Goal: Task Accomplishment & Management: Use online tool/utility

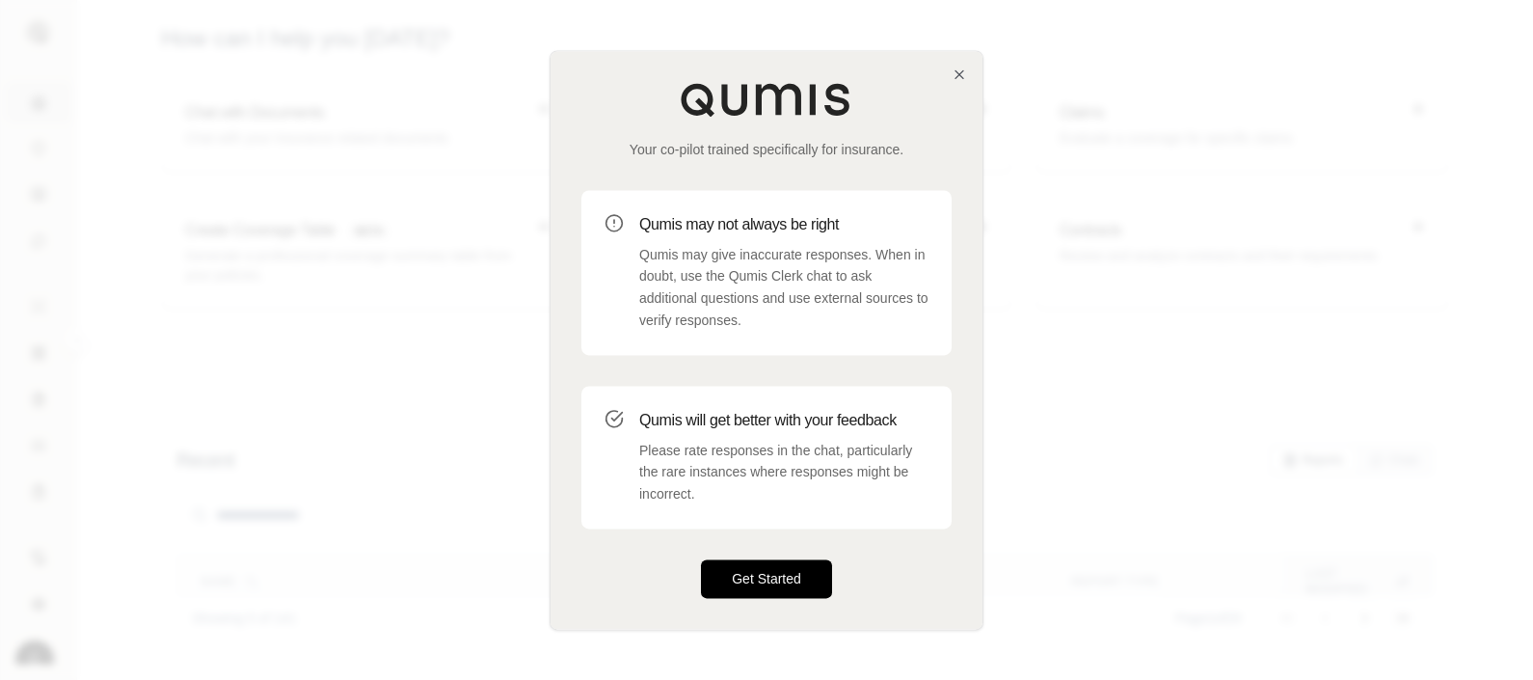
click at [751, 589] on button "Get Started" at bounding box center [766, 578] width 131 height 39
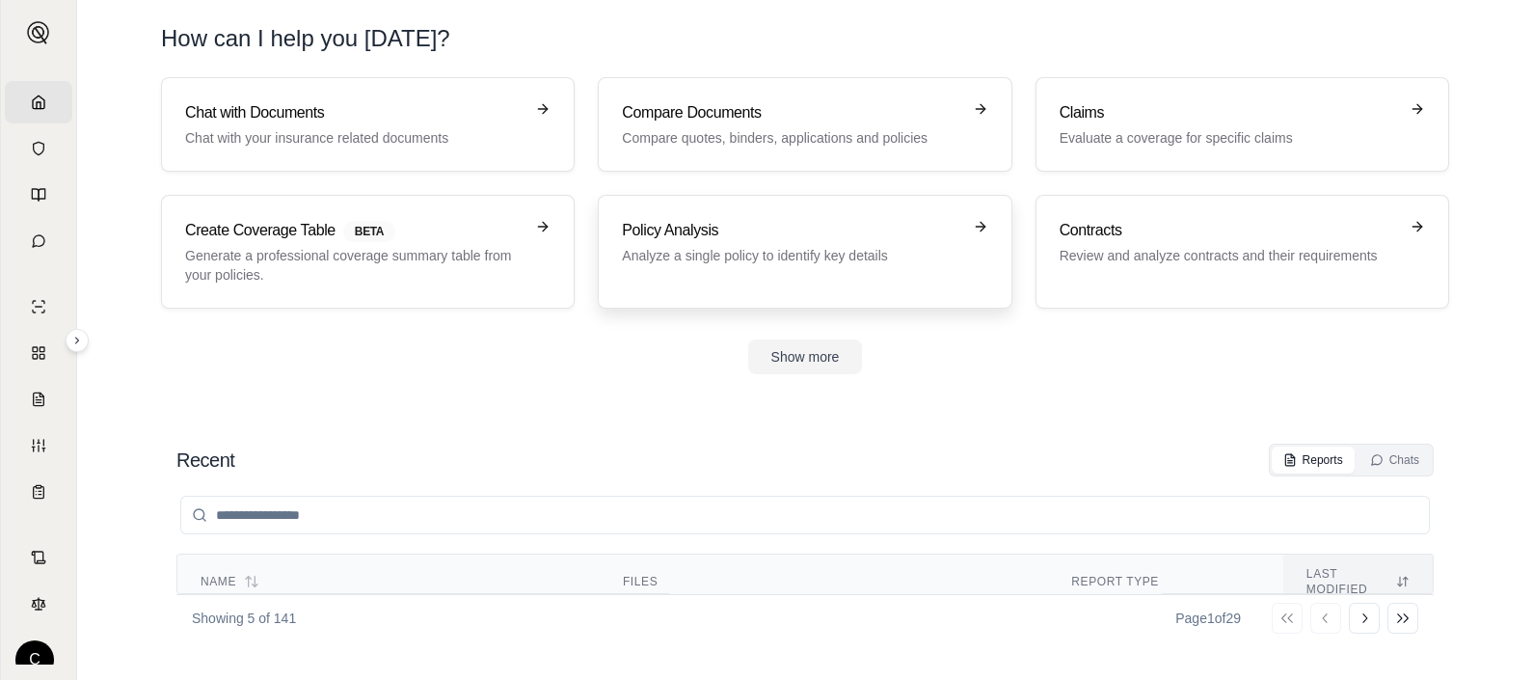
click at [751, 228] on h3 "Policy Analysis" at bounding box center [791, 230] width 338 height 23
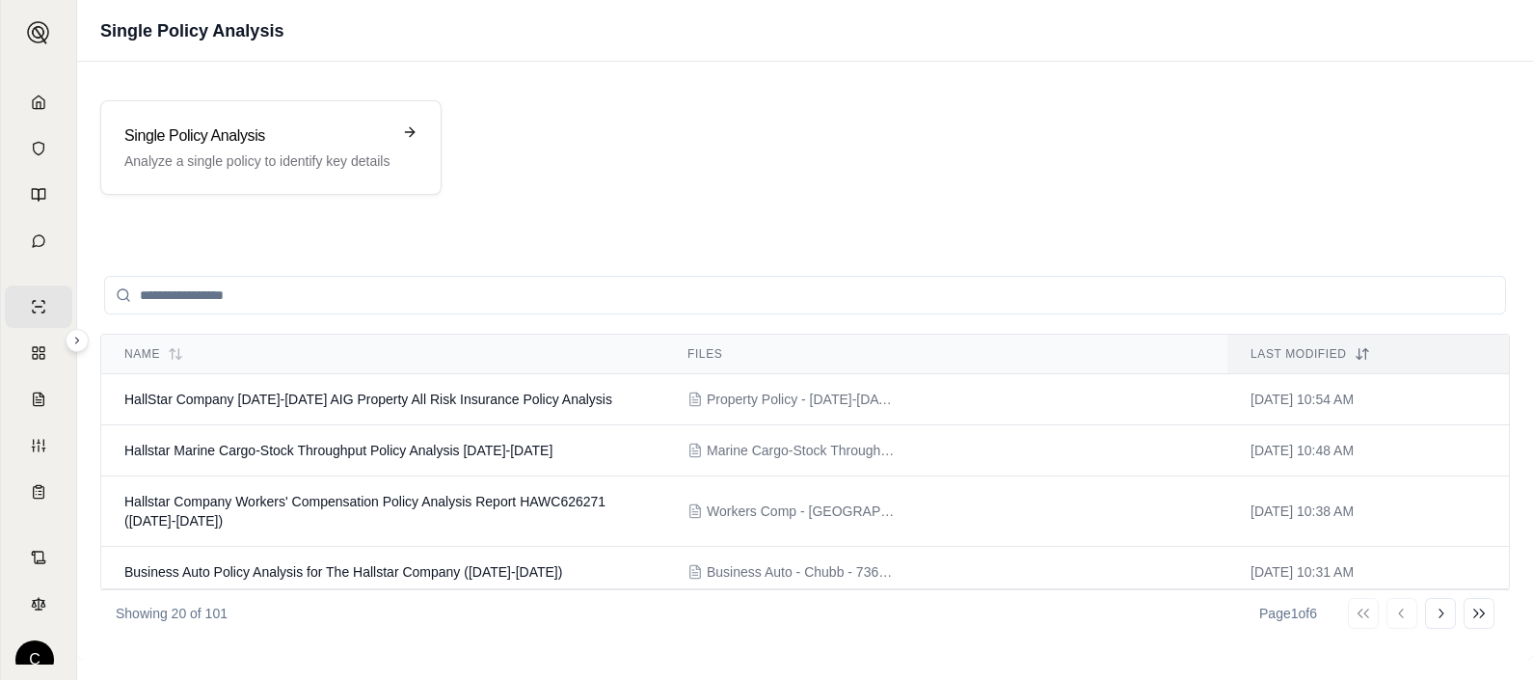
click at [465, 292] on input "search" at bounding box center [804, 295] width 1401 height 39
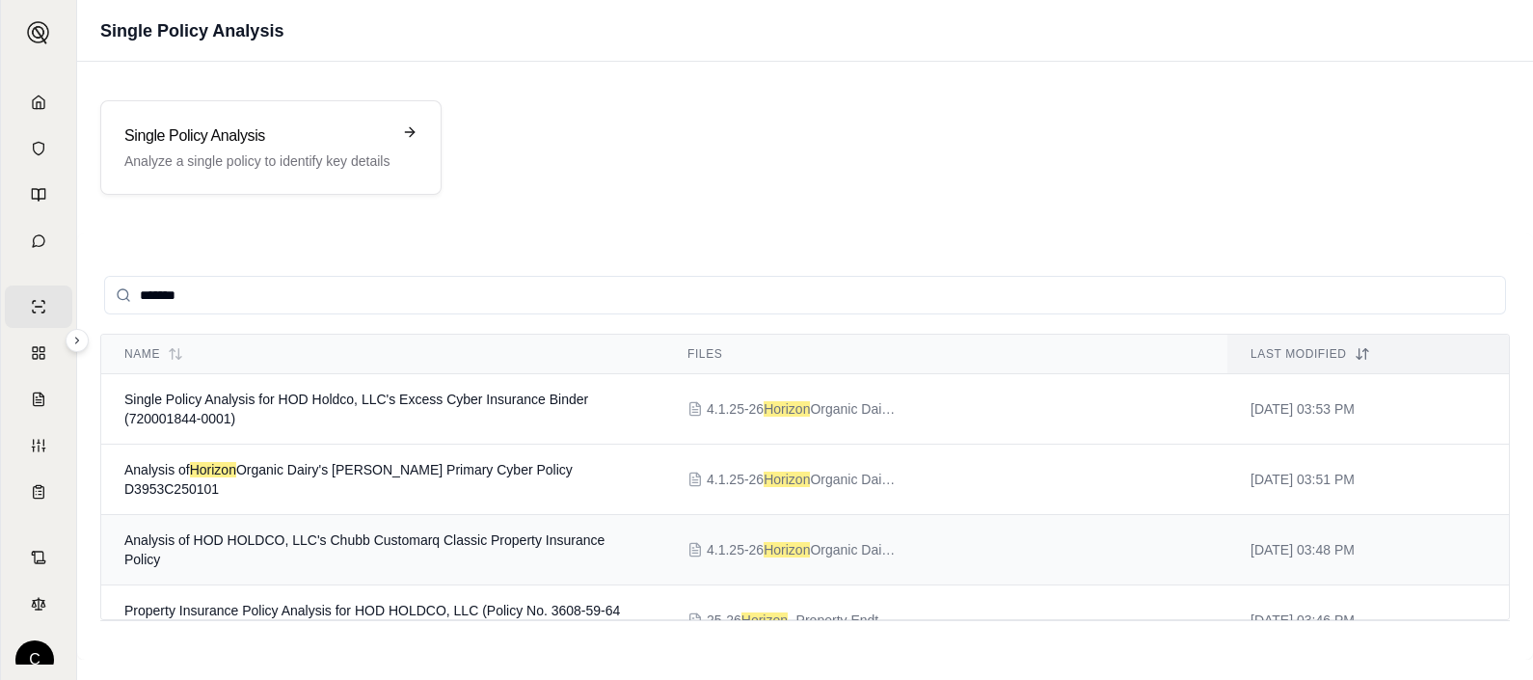
type input "*******"
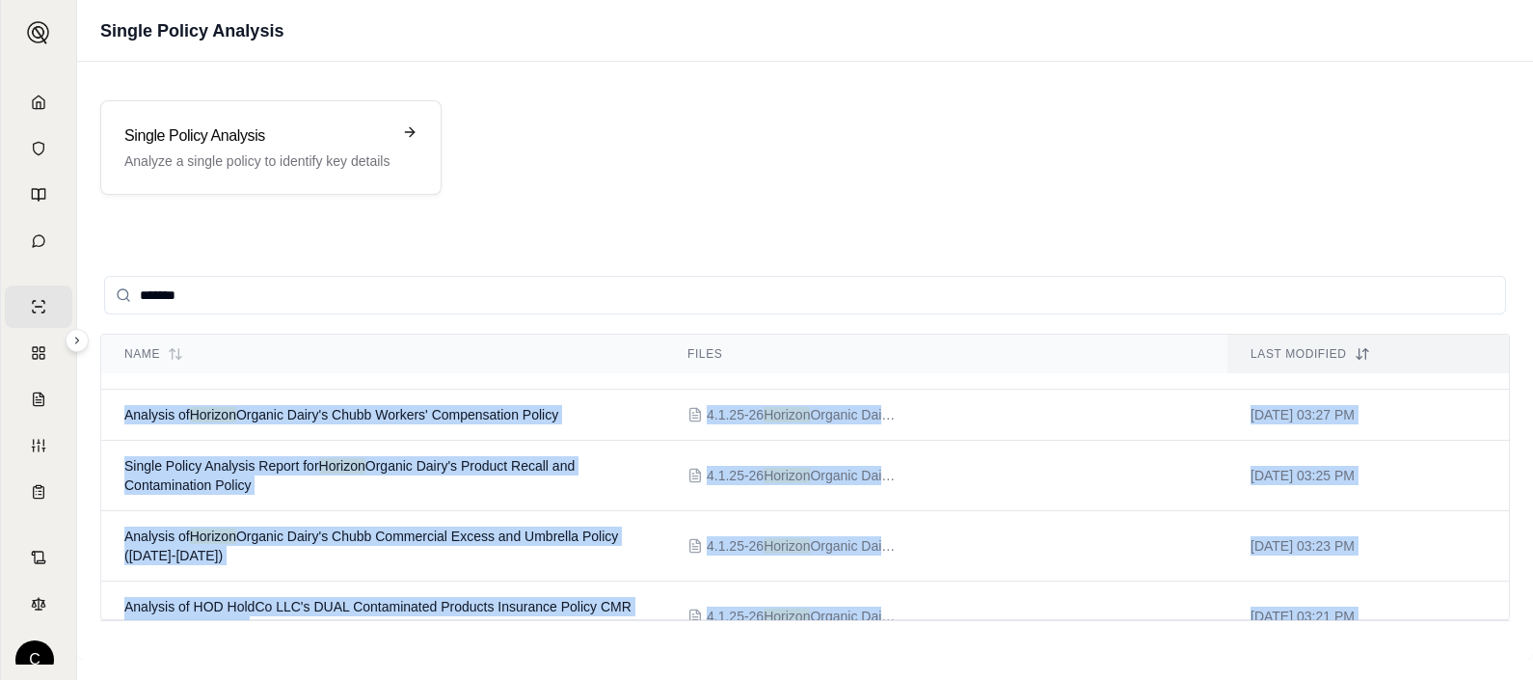
scroll to position [487, 0]
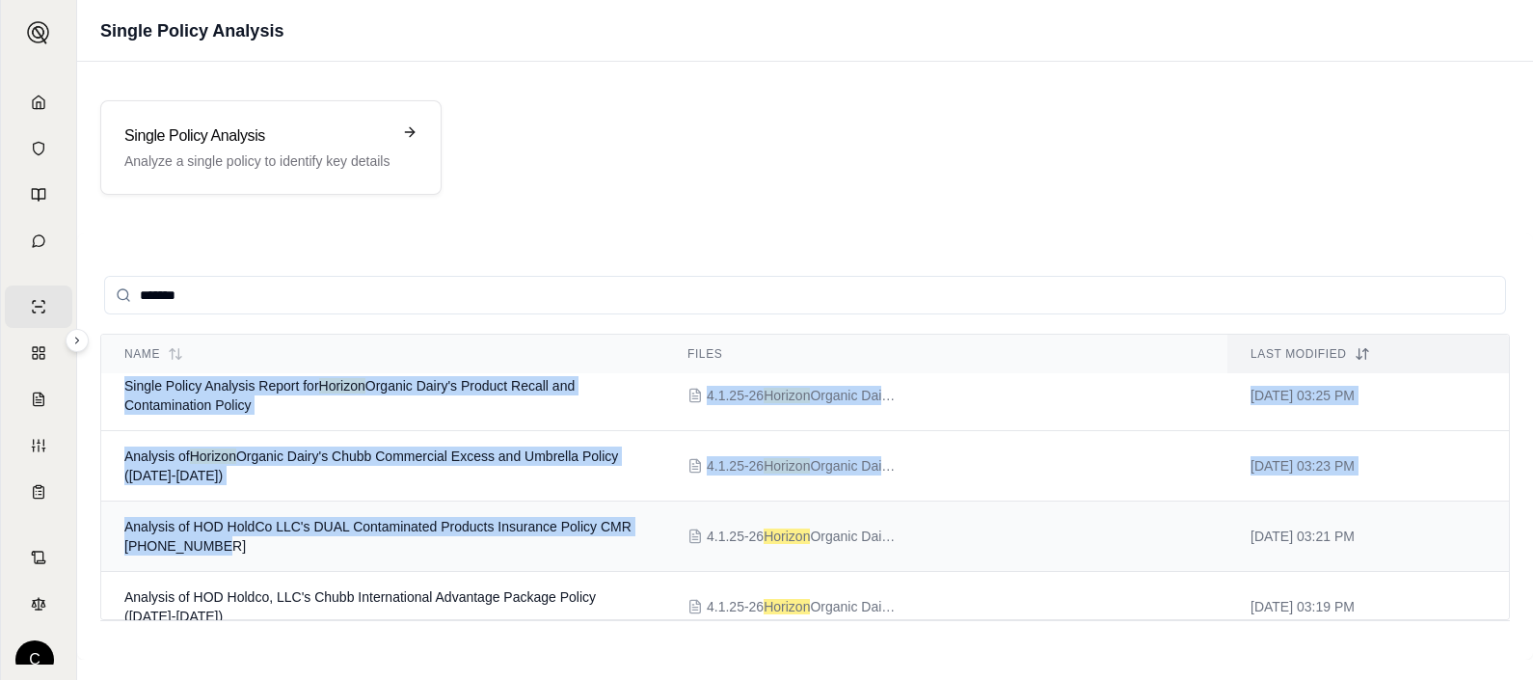
drag, startPoint x: 453, startPoint y: 563, endPoint x: 520, endPoint y: 536, distance: 72.7
click at [520, 536] on tbody "Single Policy Analysis for HOD Holdco, LLC's Excess Cyber Insurance Binder (720…" at bounding box center [804, 411] width 1407 height 1049
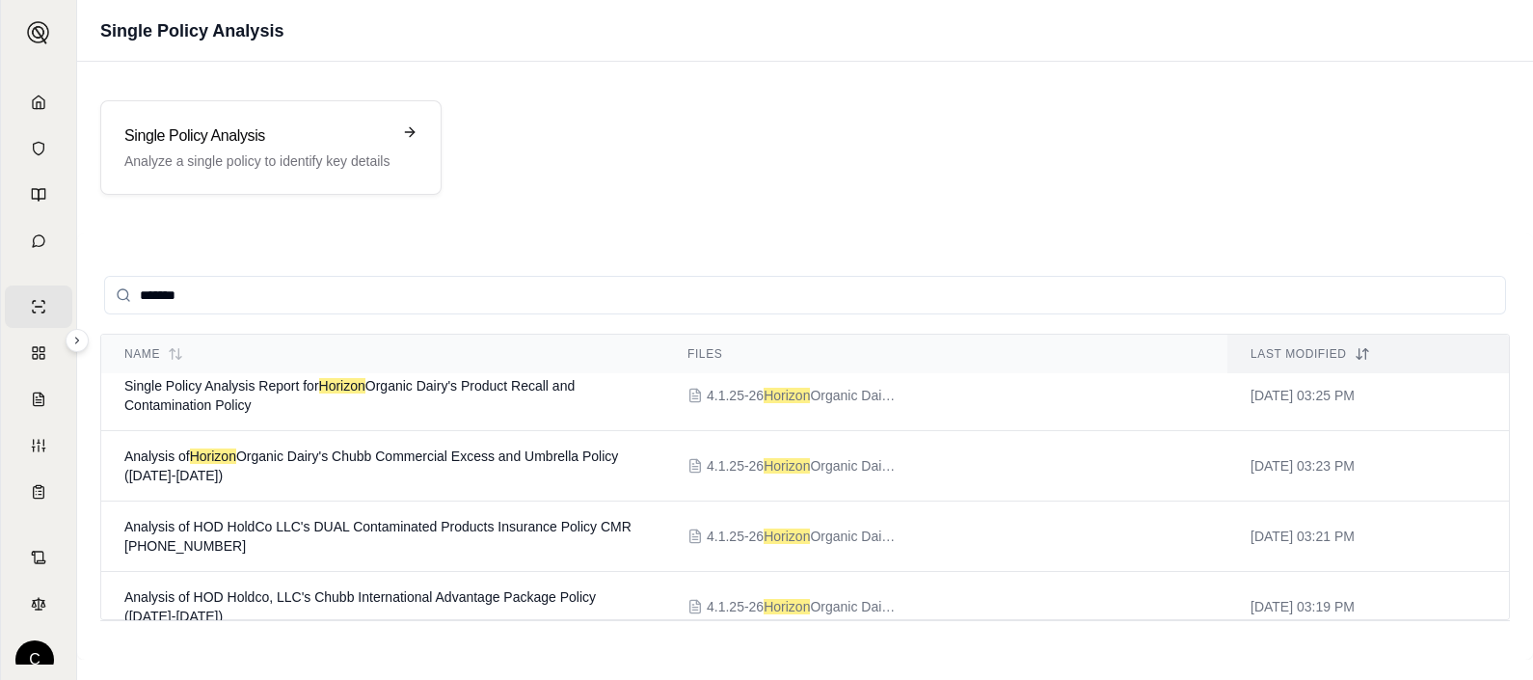
click at [1508, 604] on div "Name Files Last modified Single Policy Analysis for HOD Holdco, LLC's Excess Cy…" at bounding box center [804, 476] width 1409 height 286
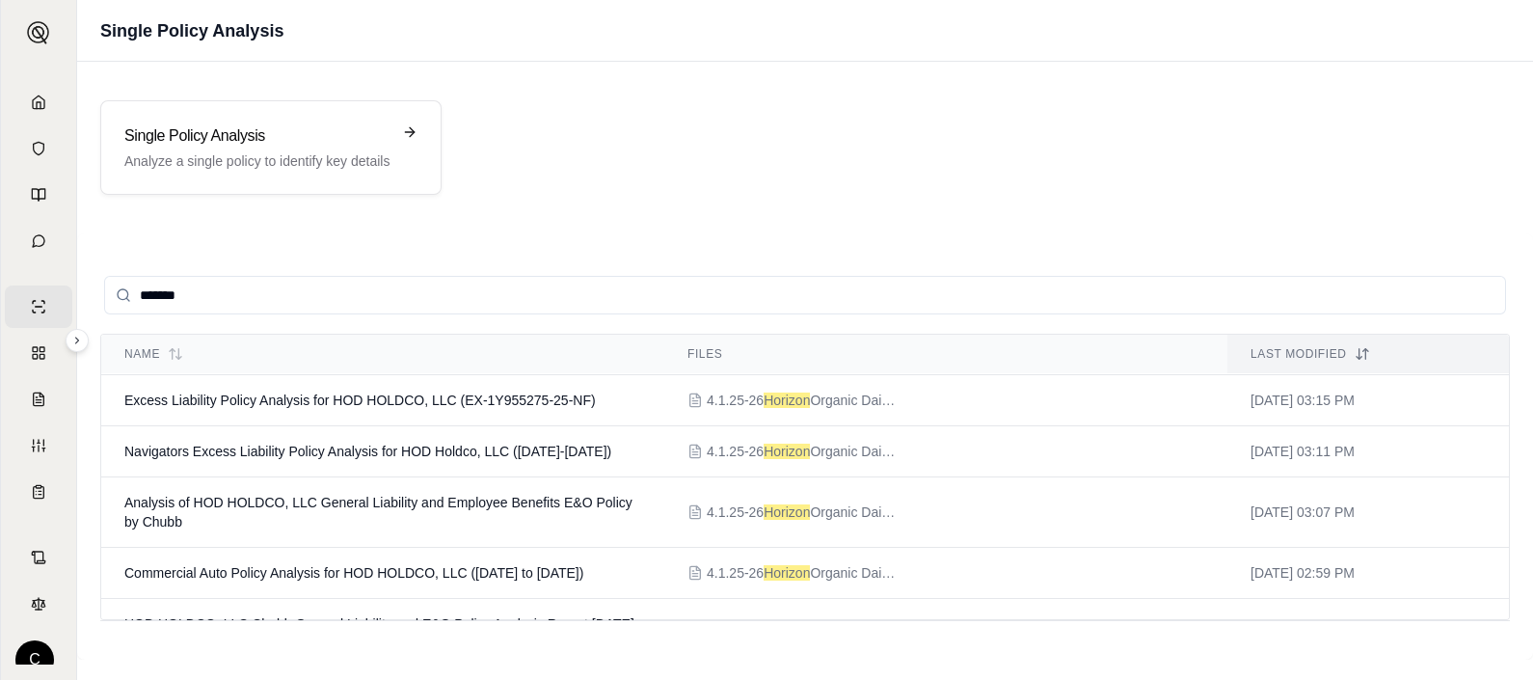
scroll to position [776, 0]
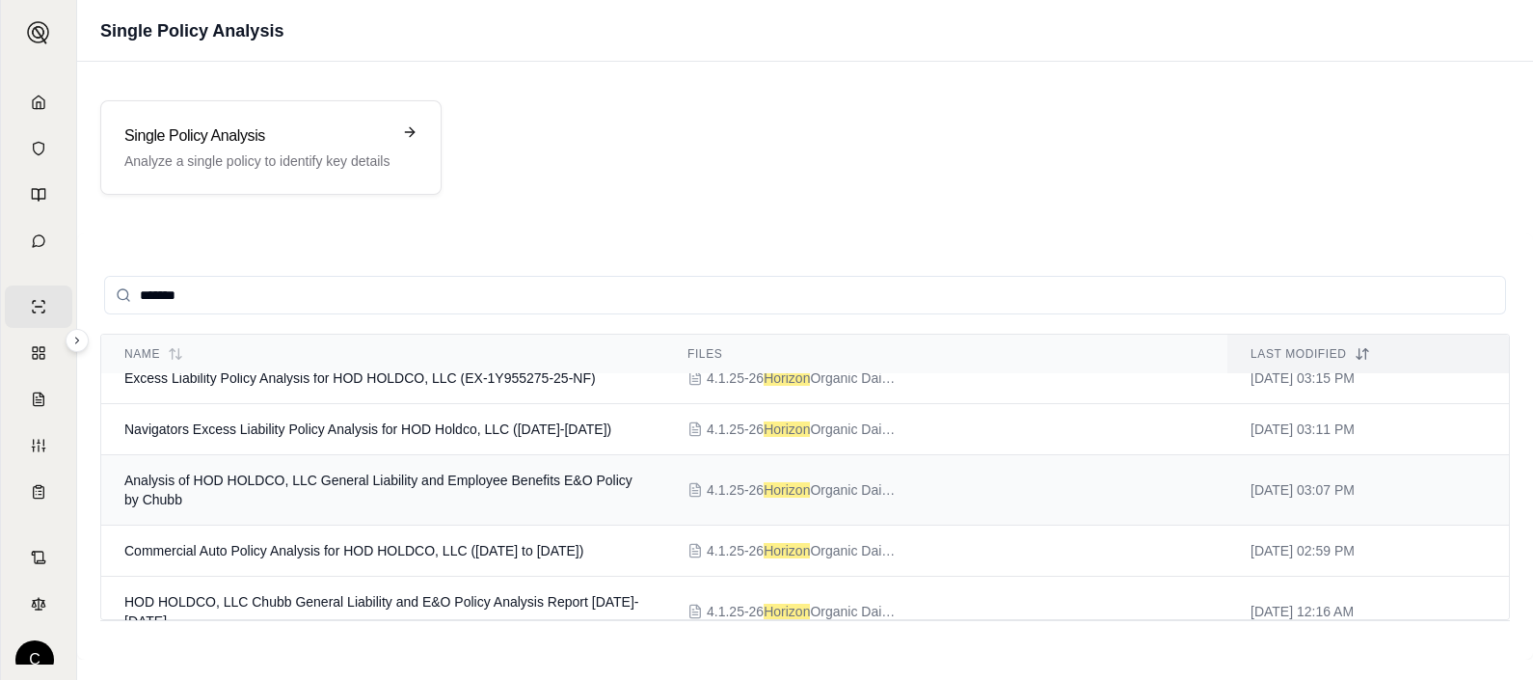
click at [546, 472] on span "Analysis of HOD HOLDCO, LLC General Liability and Employee Benefits E&O Policy …" at bounding box center [378, 489] width 508 height 35
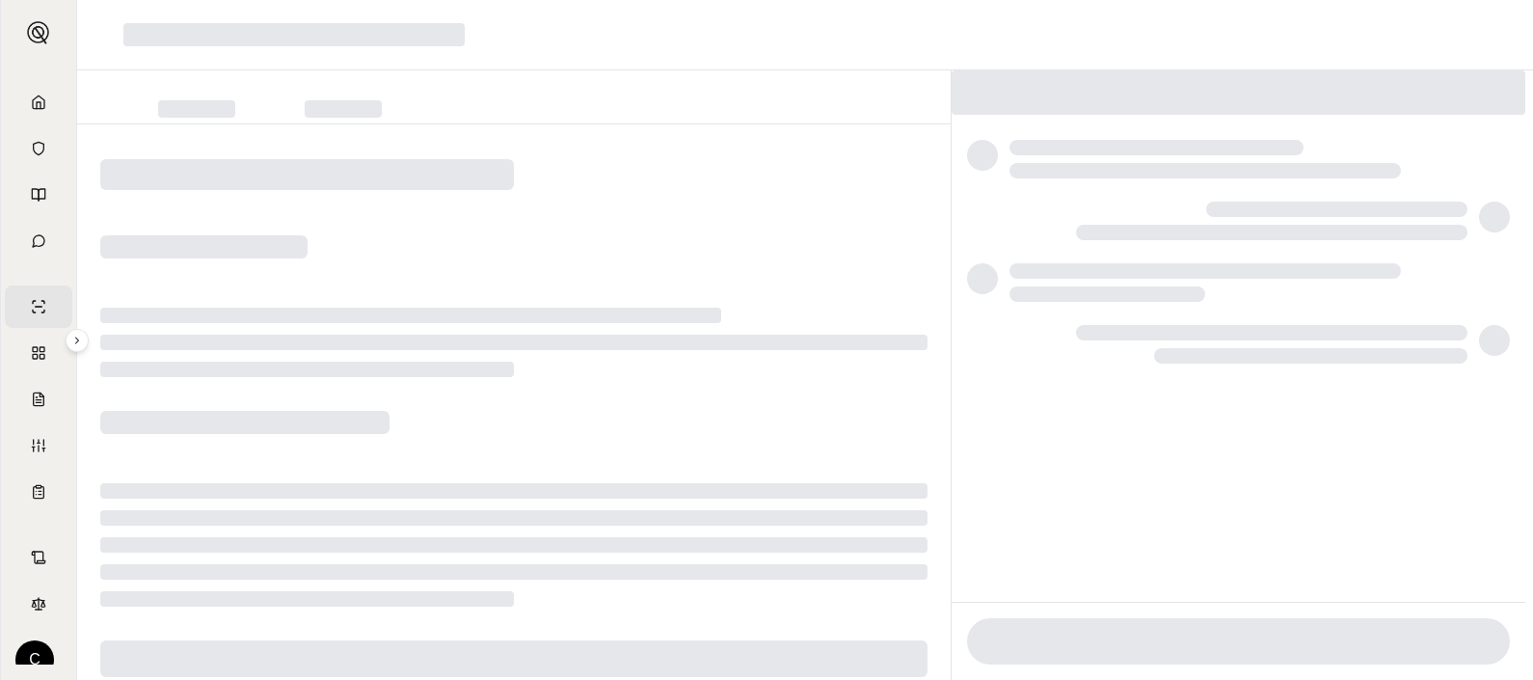
click at [1128, 636] on div at bounding box center [1238, 641] width 543 height 46
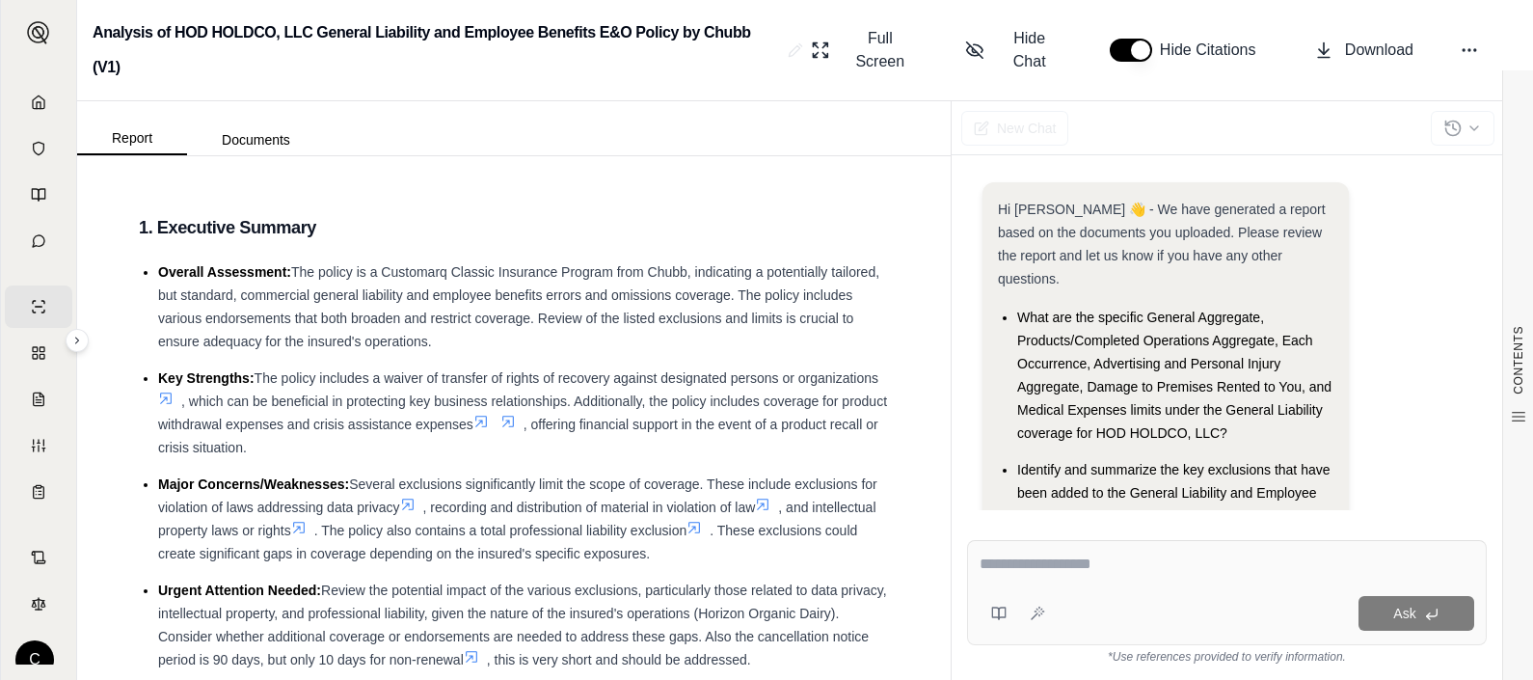
scroll to position [102, 0]
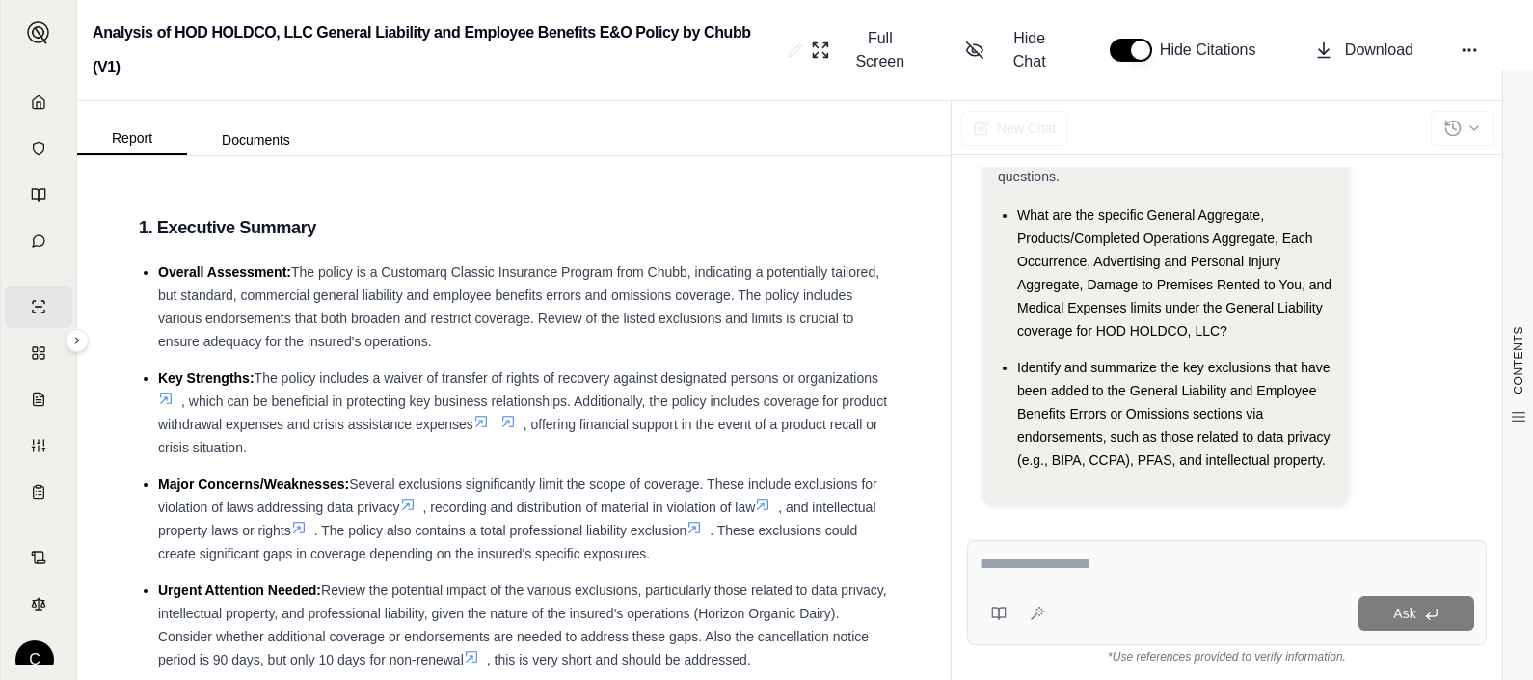
click at [1091, 594] on div "Ask" at bounding box center [1226, 613] width 494 height 39
click at [1039, 596] on div at bounding box center [1015, 613] width 73 height 39
click at [1015, 573] on textarea at bounding box center [1226, 563] width 495 height 23
type textarea "*"
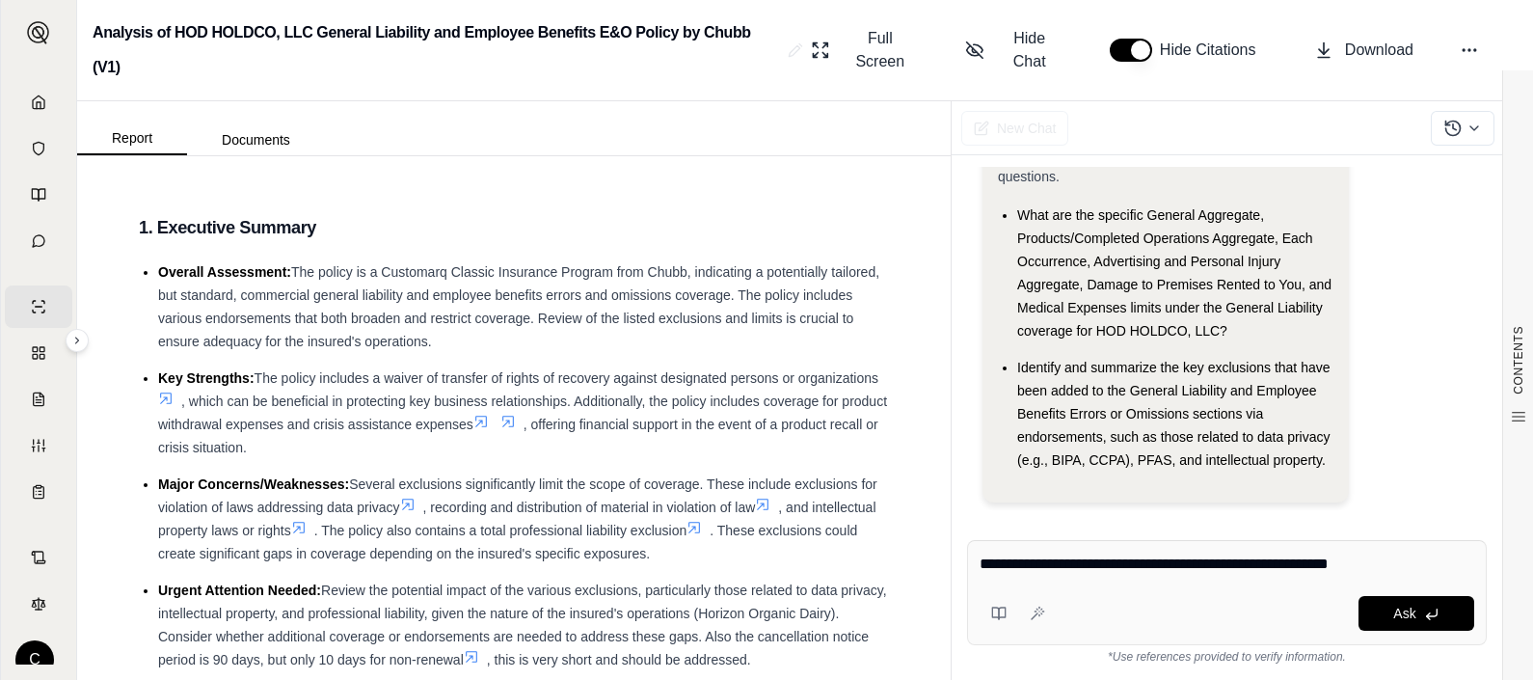
type textarea "**********"
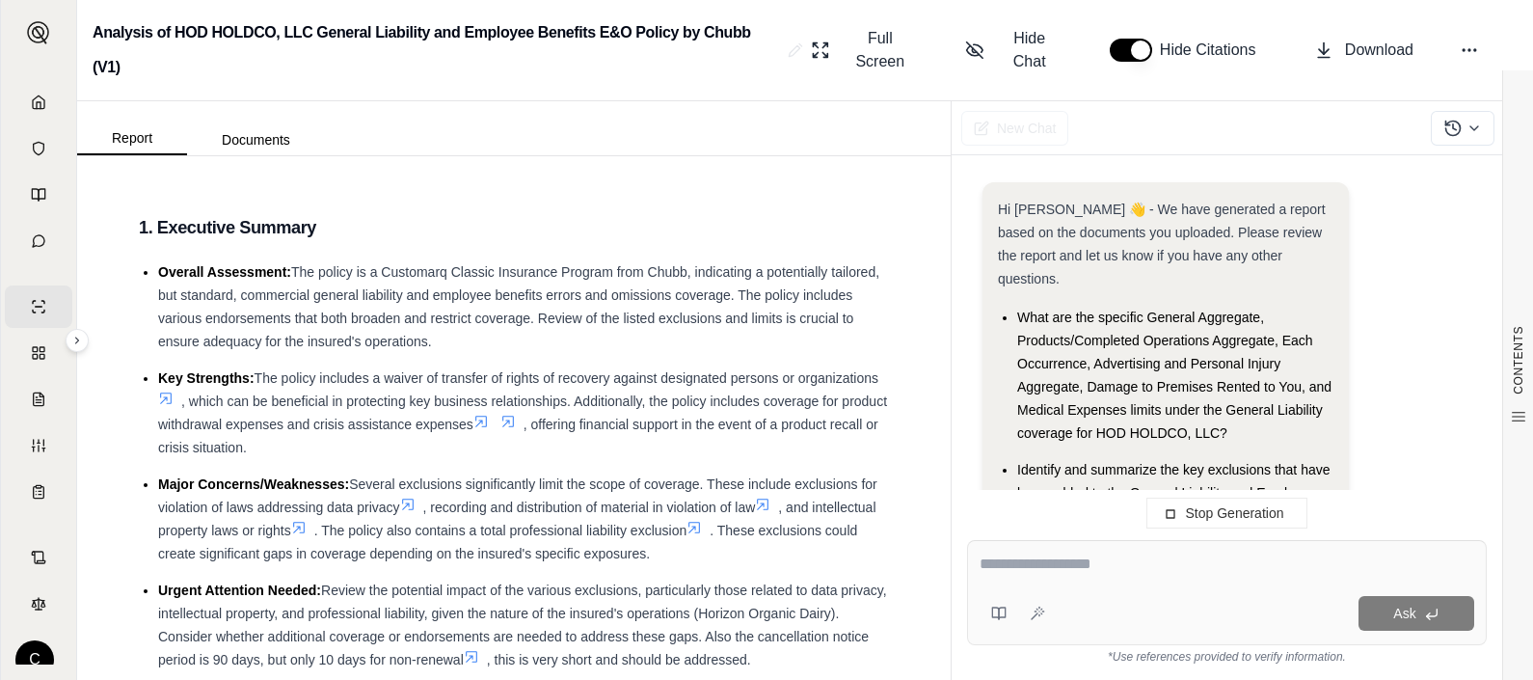
scroll to position [333, 0]
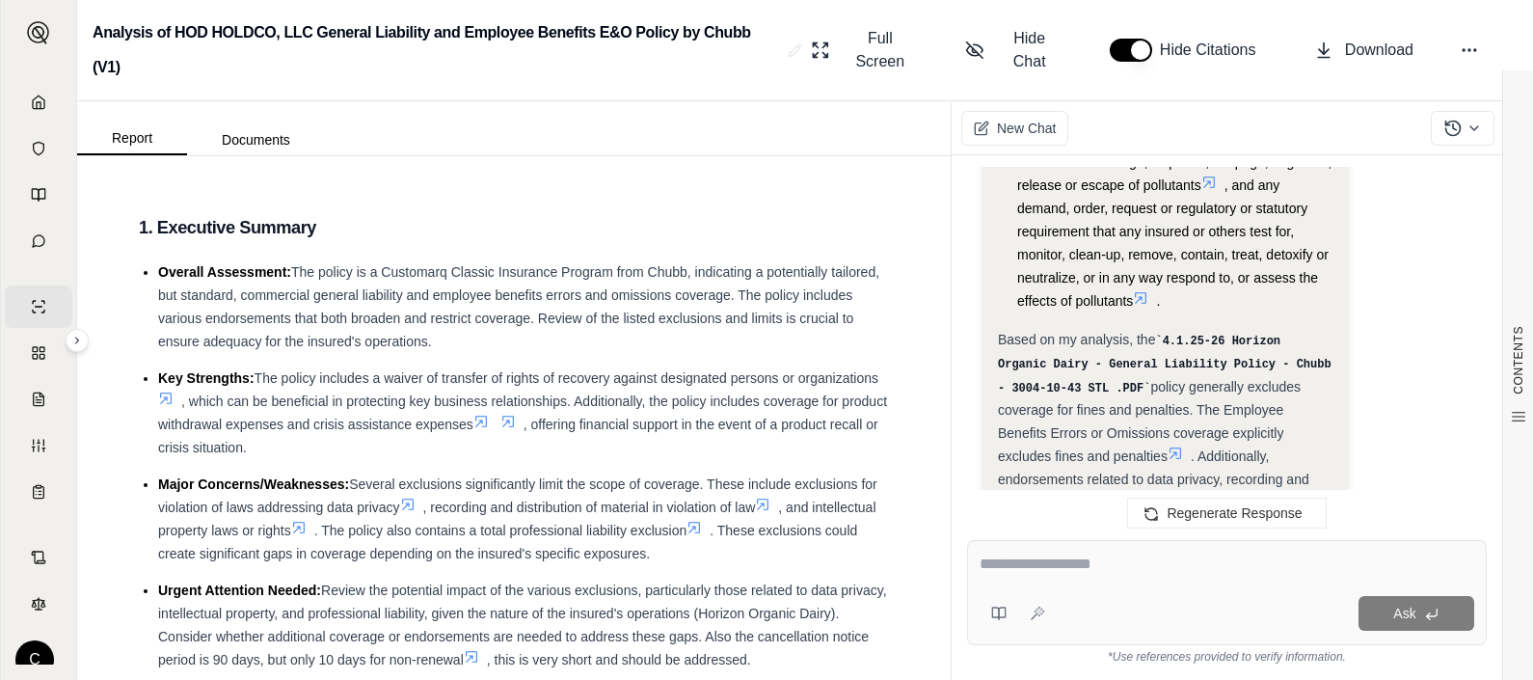
scroll to position [2928, 0]
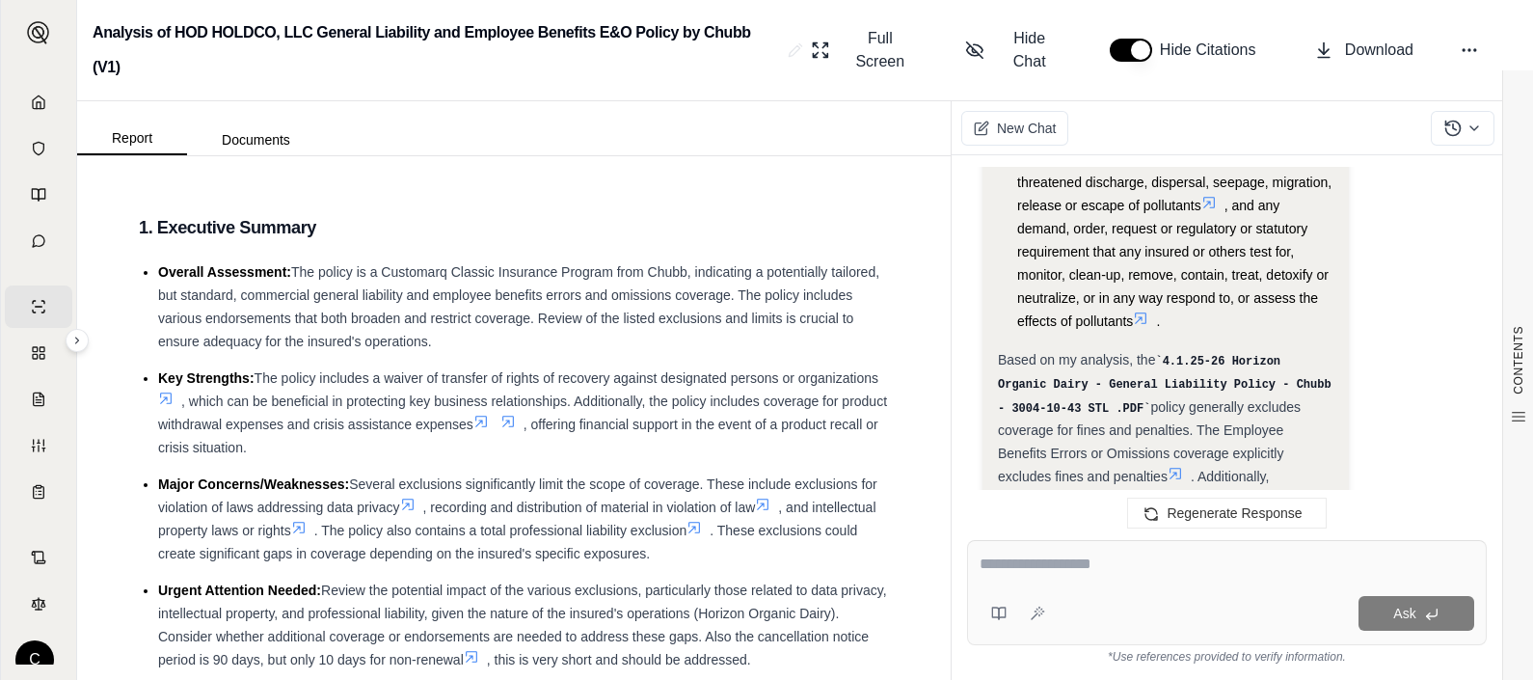
click at [1049, 576] on div at bounding box center [1226, 567] width 494 height 30
click at [1051, 571] on textarea at bounding box center [1226, 563] width 494 height 23
type textarea "*"
click at [1247, 468] on span ". Additionally, endorsements related to data privacy, recording and distributio…" at bounding box center [1159, 522] width 322 height 108
click at [1075, 566] on textarea "**" at bounding box center [1226, 563] width 495 height 23
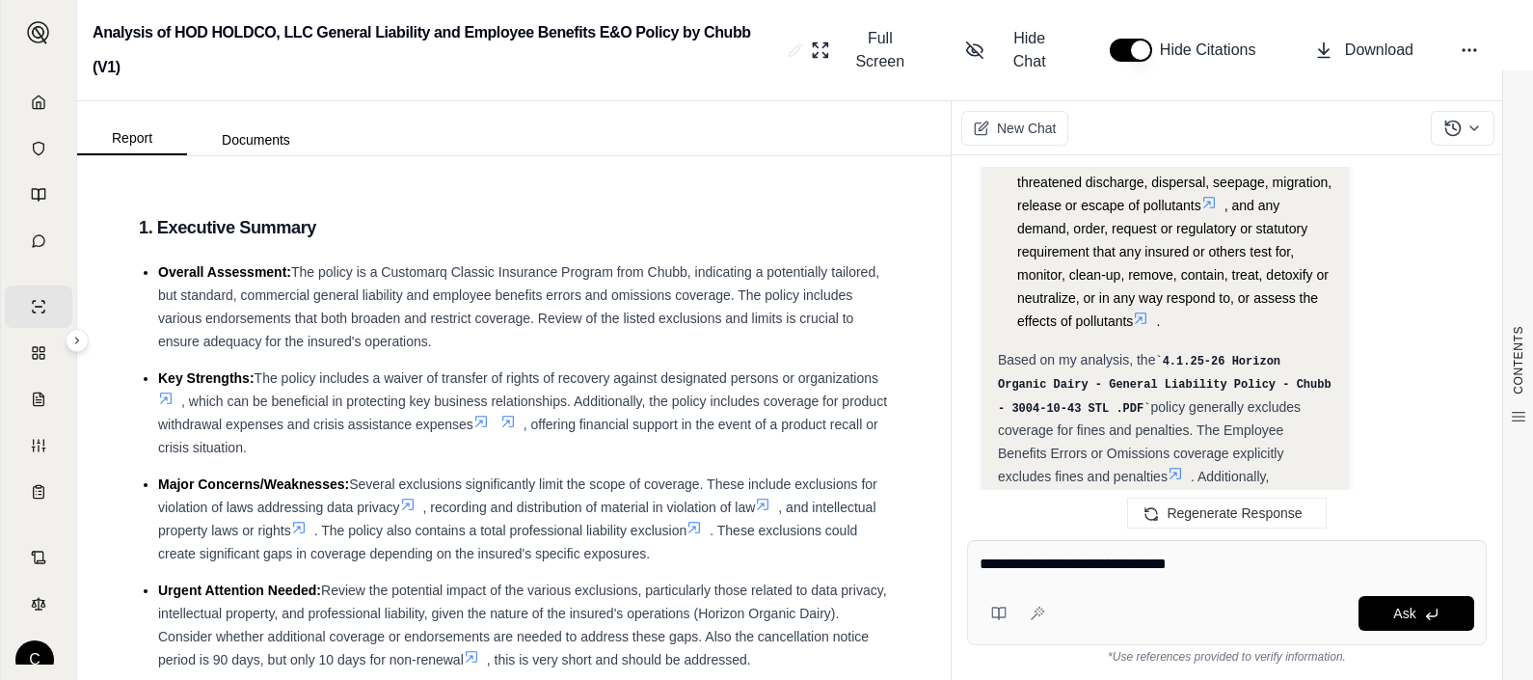
type textarea "**********"
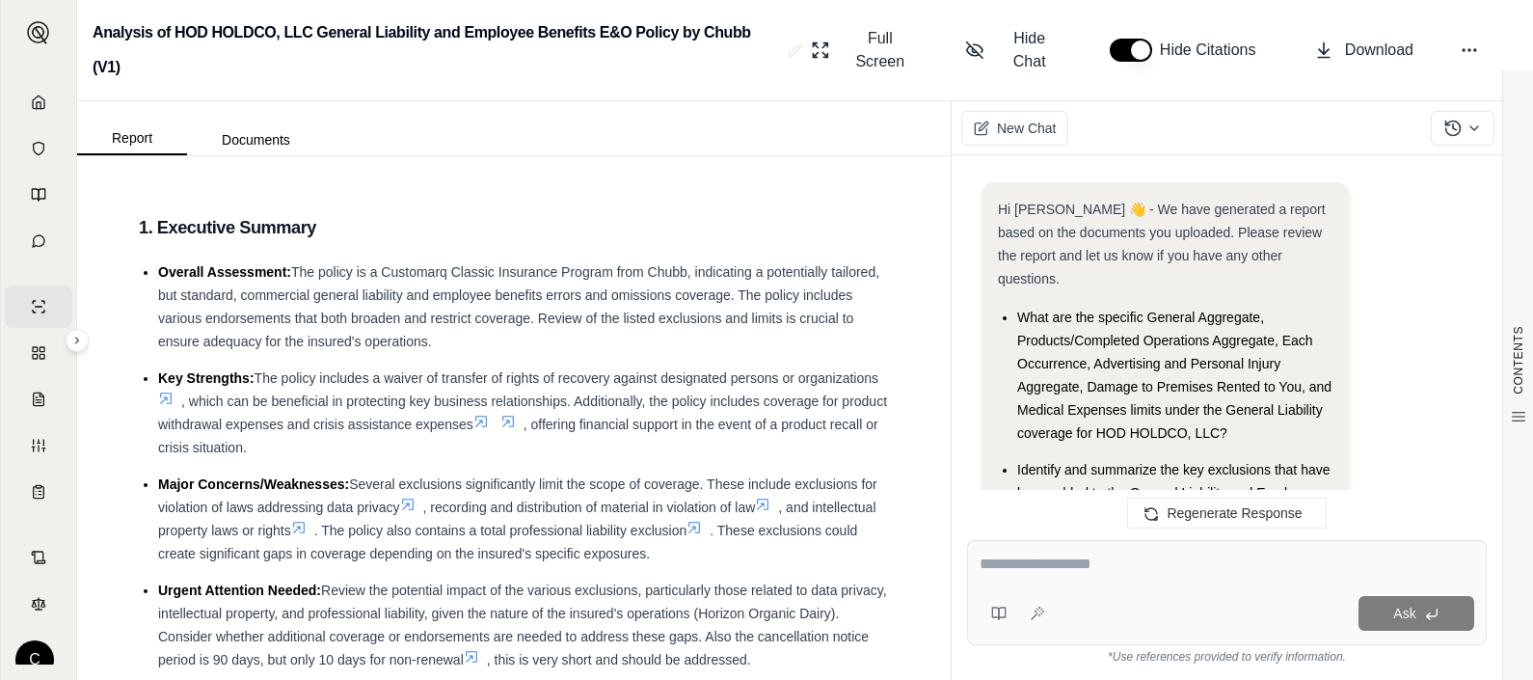
scroll to position [6227, 0]
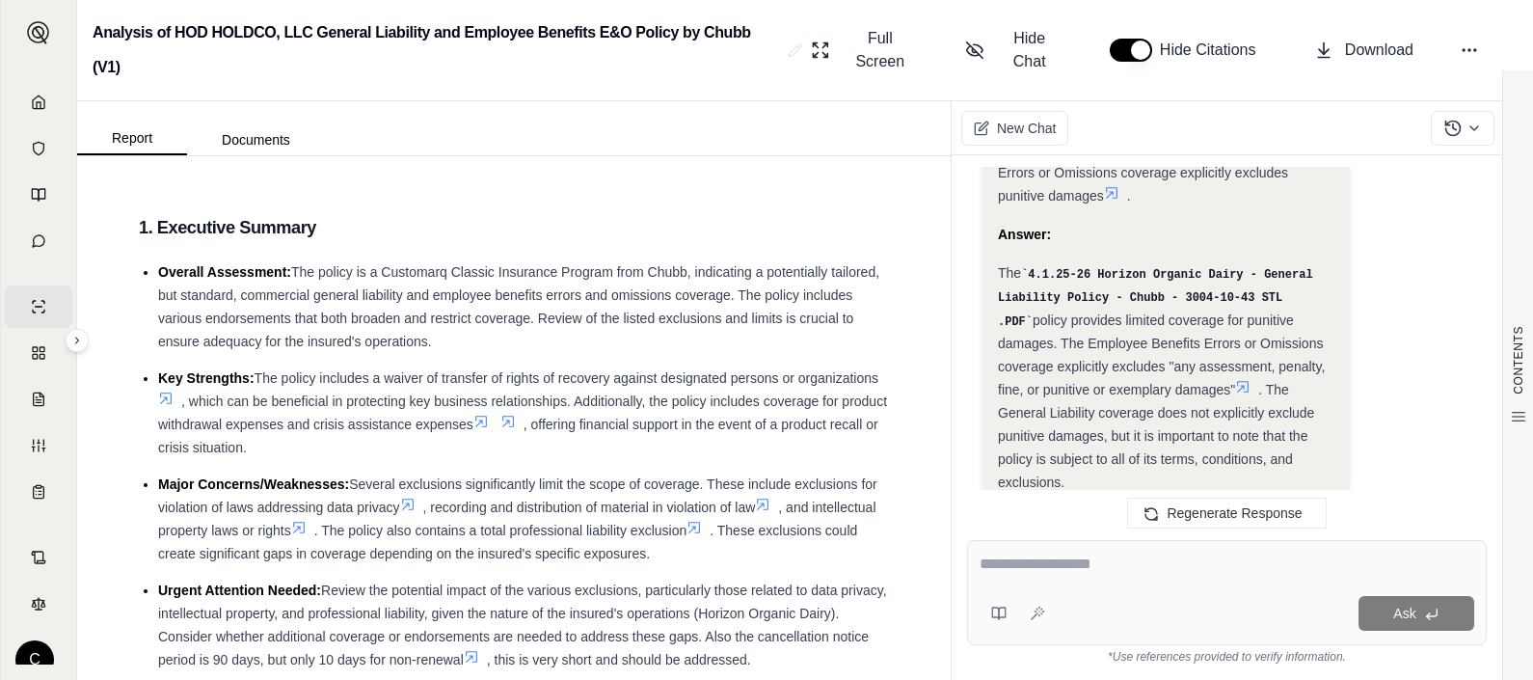
click at [1118, 585] on div "Ask" at bounding box center [1227, 592] width 520 height 105
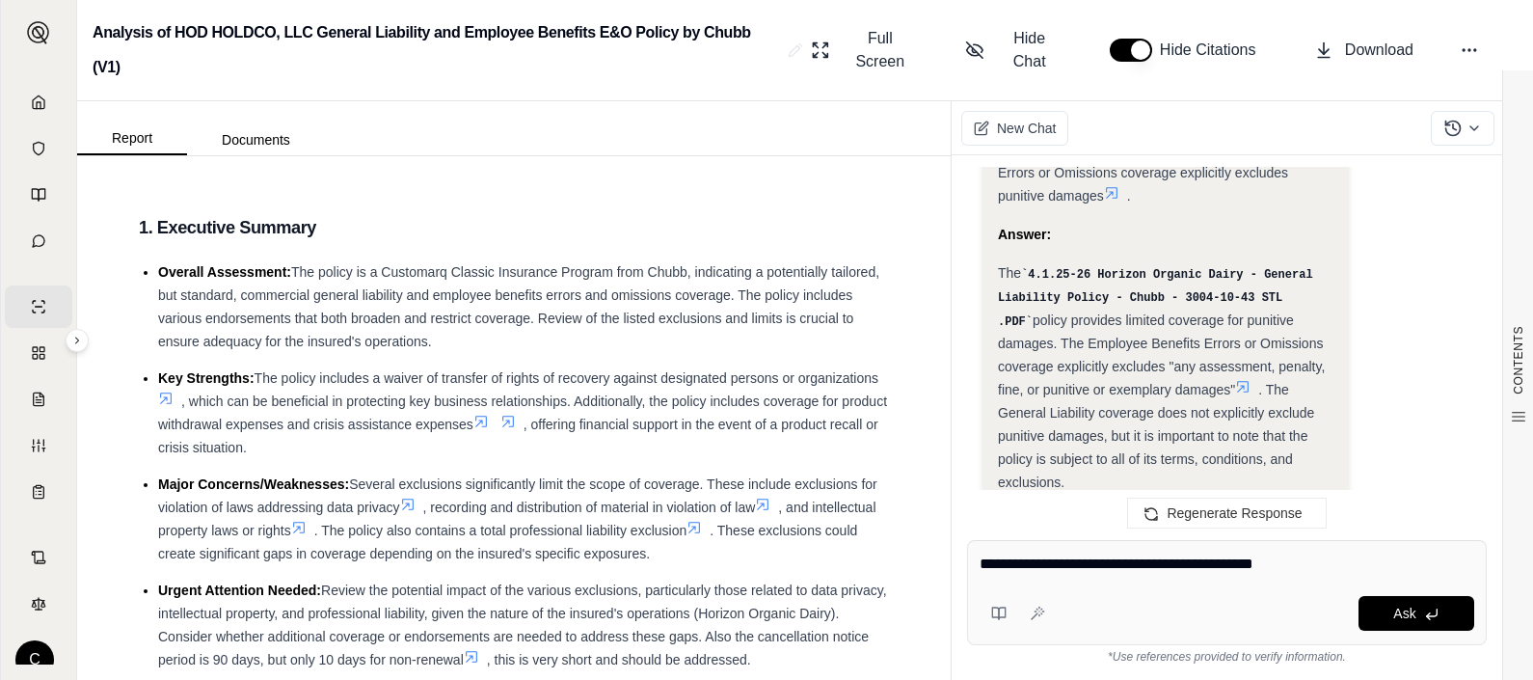
type textarea "**********"
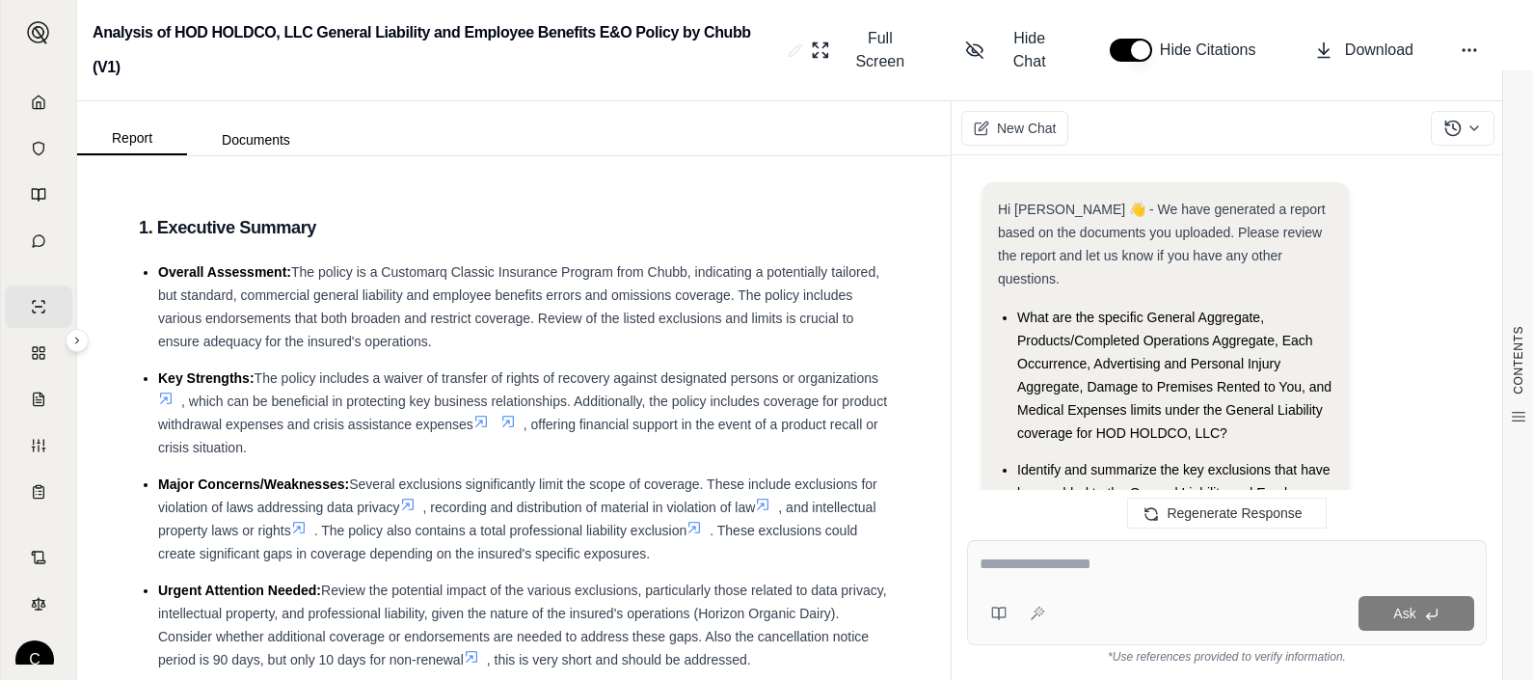
scroll to position [8722, 0]
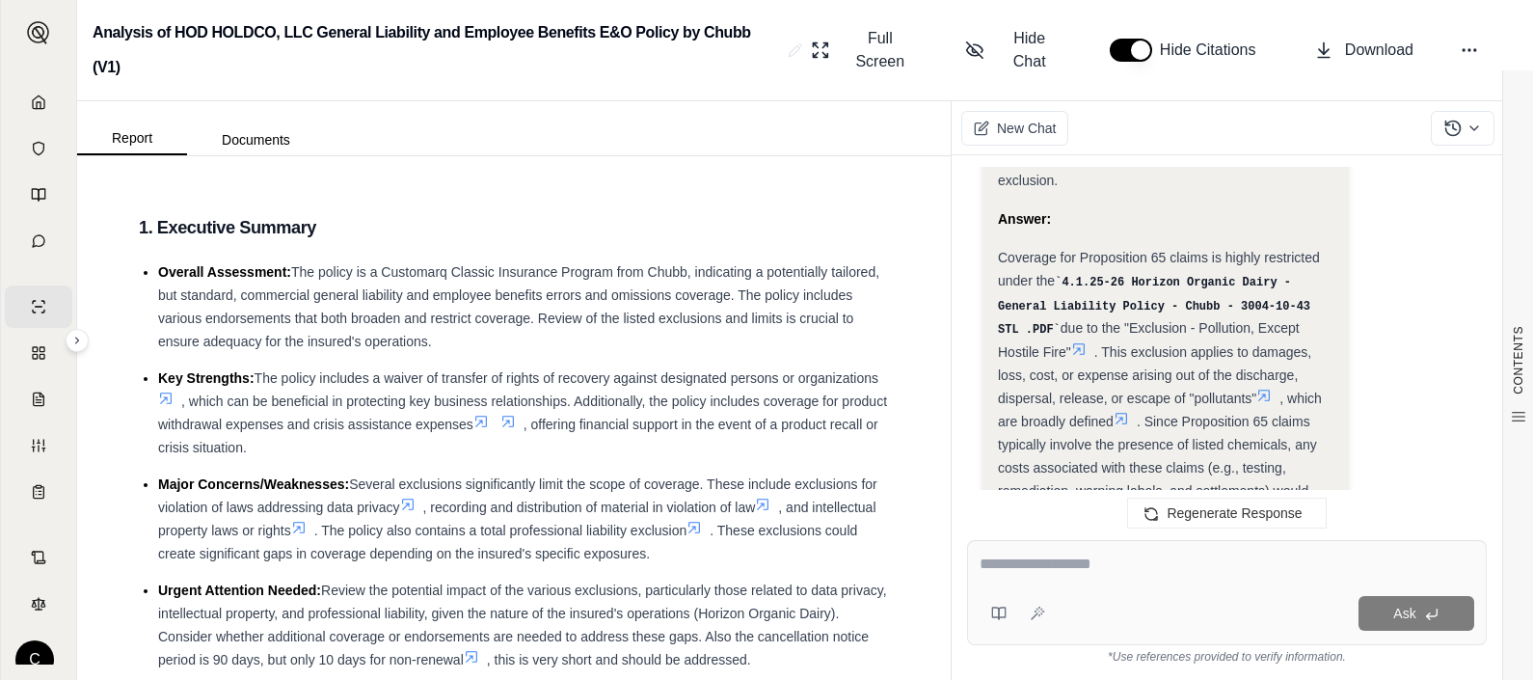
click at [1046, 413] on span ". Since Proposition 65 claims typically involve the presence of listed chemical…" at bounding box center [1157, 467] width 319 height 108
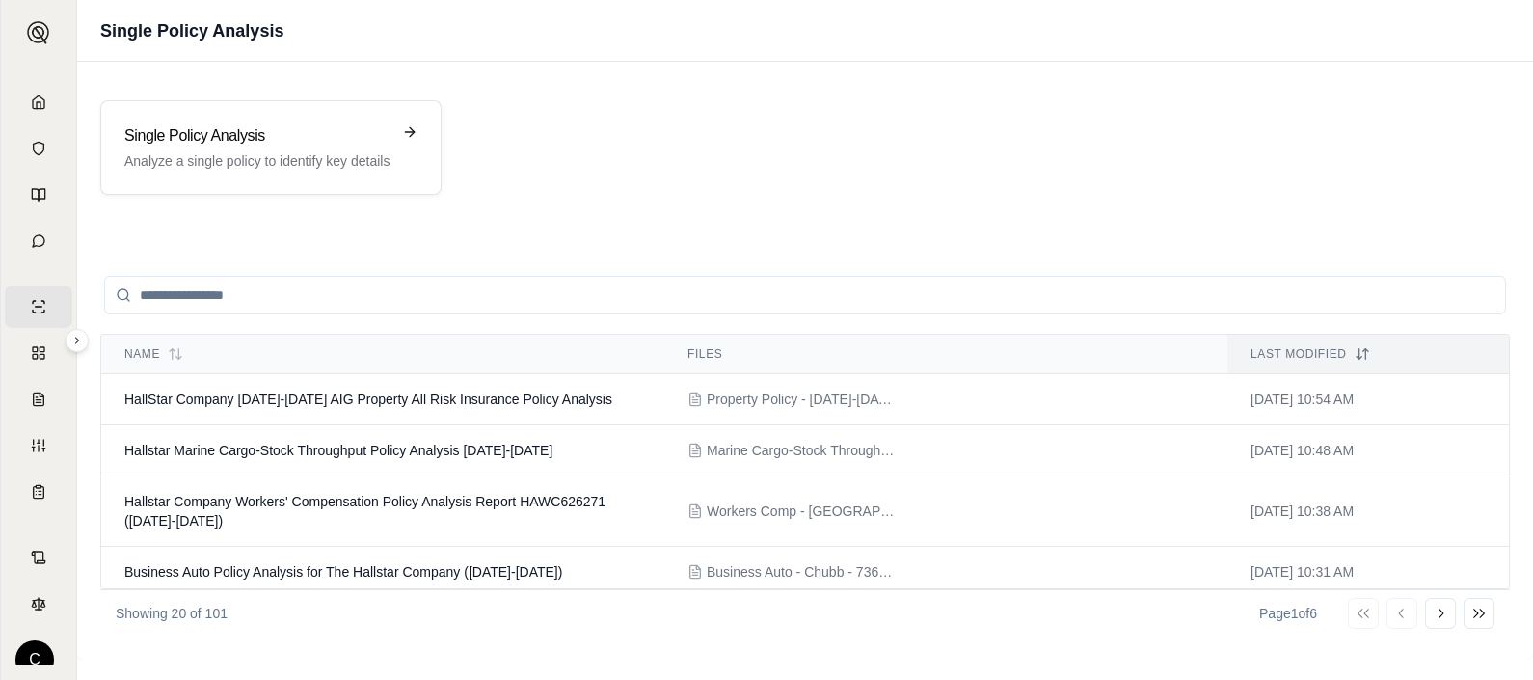
click at [351, 291] on input "search" at bounding box center [804, 295] width 1401 height 39
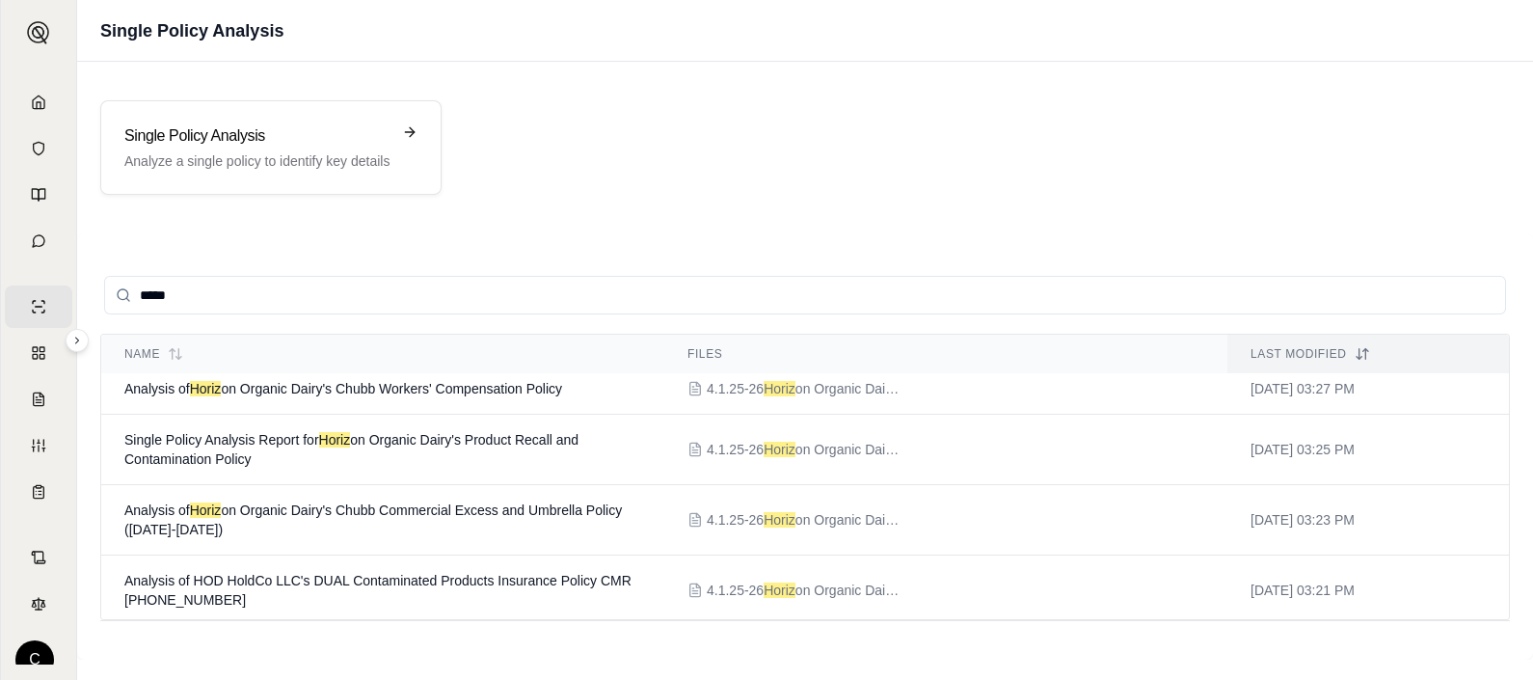
scroll to position [481, 0]
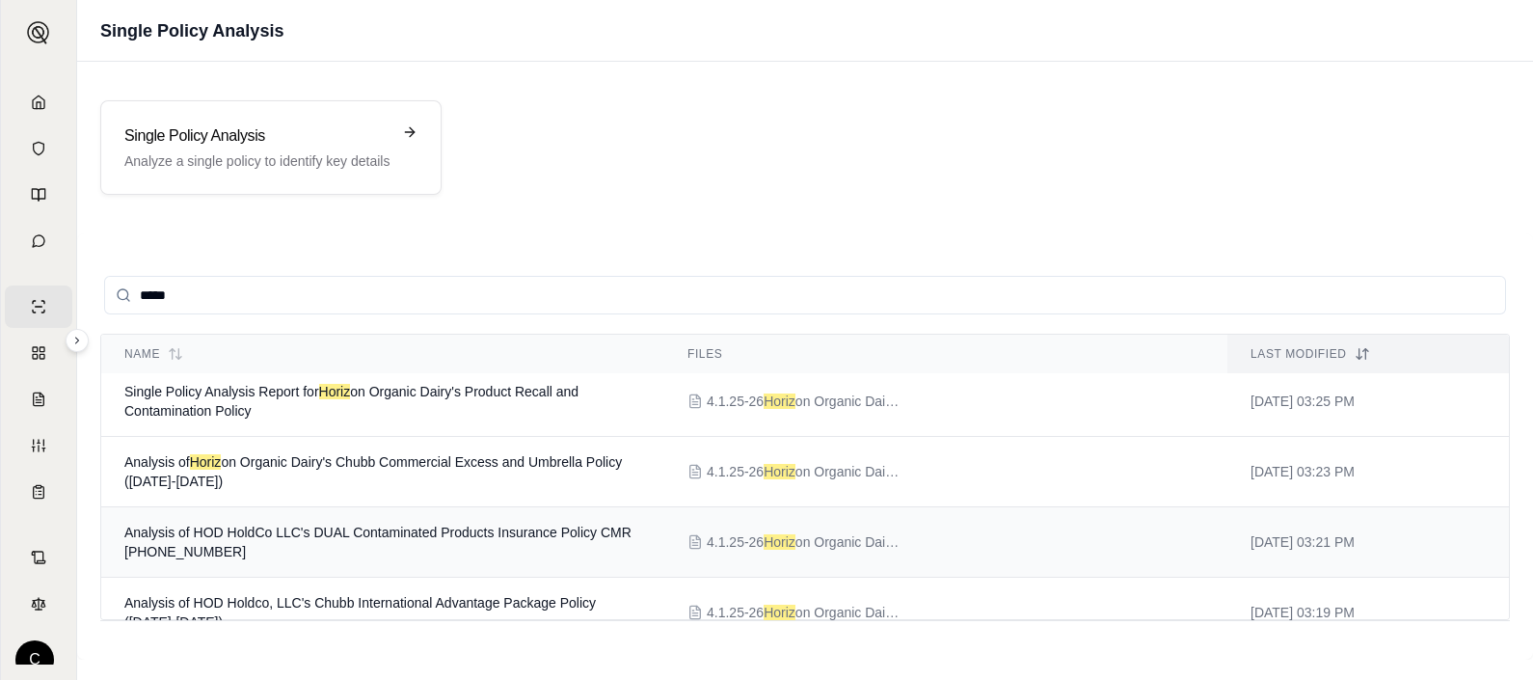
type input "*****"
click at [583, 524] on span "Analysis of HOD HoldCo LLC's DUAL Contaminated Products Insurance Policy CMR [P…" at bounding box center [377, 541] width 507 height 35
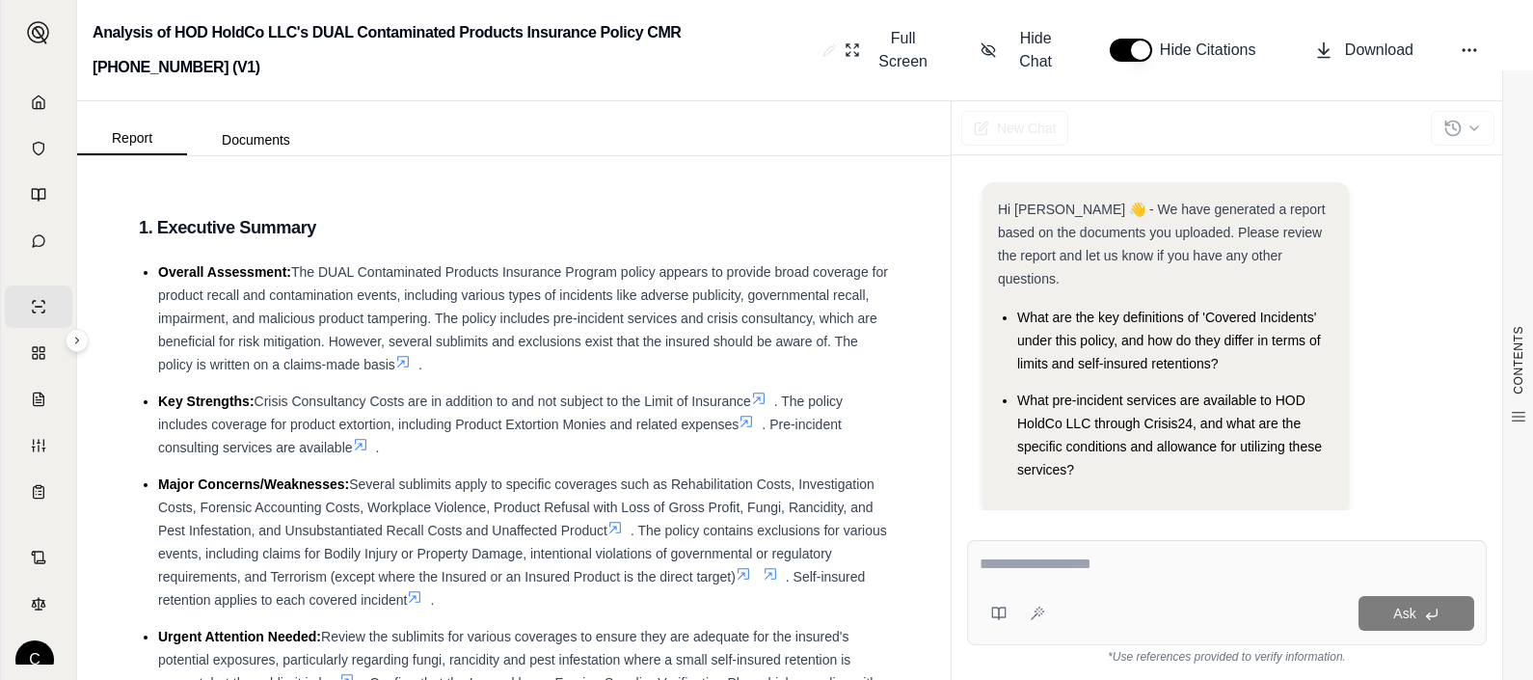
scroll to position [10, 0]
